Goal: Task Accomplishment & Management: Complete application form

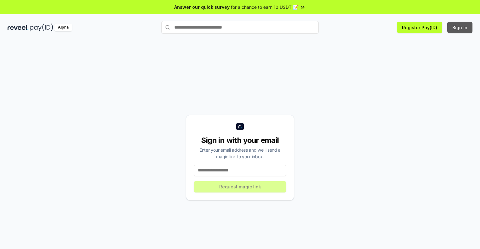
click at [460, 27] on button "Sign In" at bounding box center [459, 27] width 25 height 11
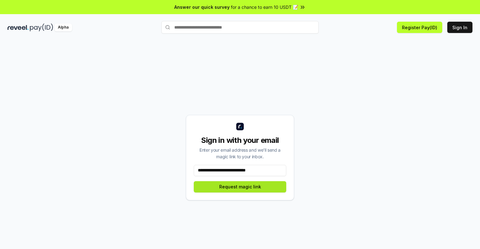
type input "**********"
click at [240, 187] on button "Request magic link" at bounding box center [240, 186] width 92 height 11
